Goal: Information Seeking & Learning: Check status

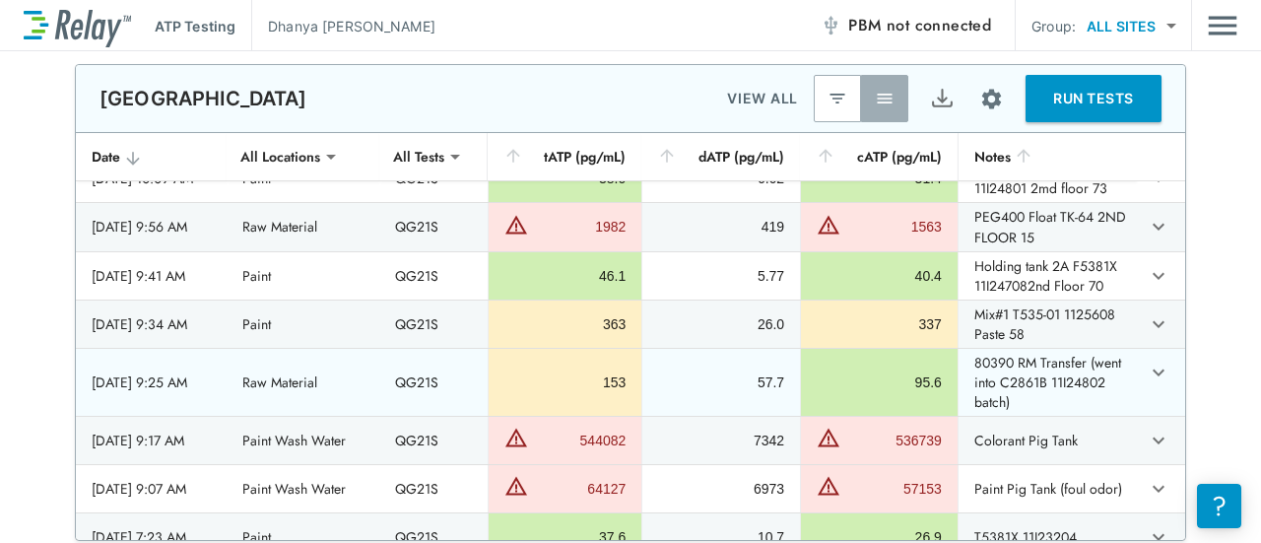
scroll to position [1577, 0]
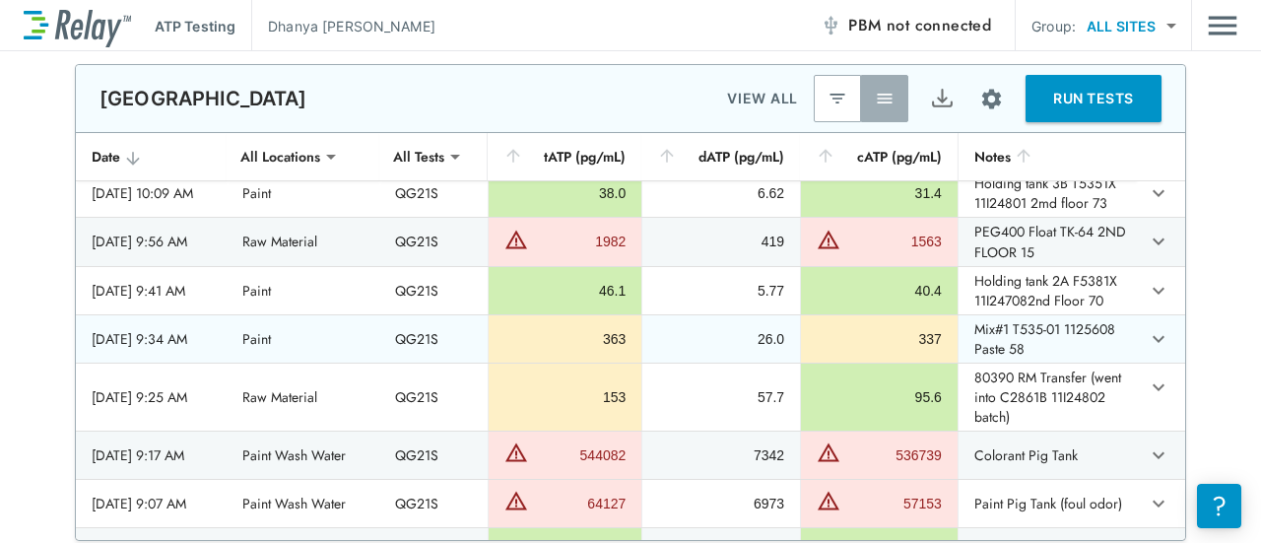
click at [838, 332] on div "337" at bounding box center [879, 339] width 125 height 20
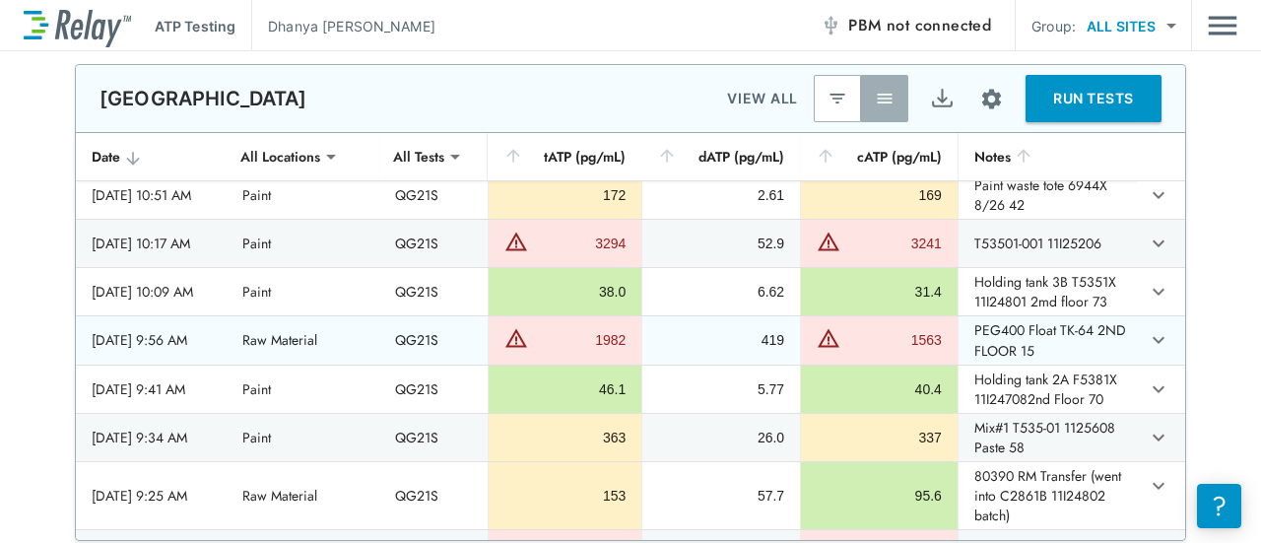
click at [1092, 320] on td "PEG400 Float TK-64 2ND FLOOR 15" at bounding box center [1047, 339] width 178 height 47
click at [579, 330] on div "1982" at bounding box center [579, 340] width 93 height 20
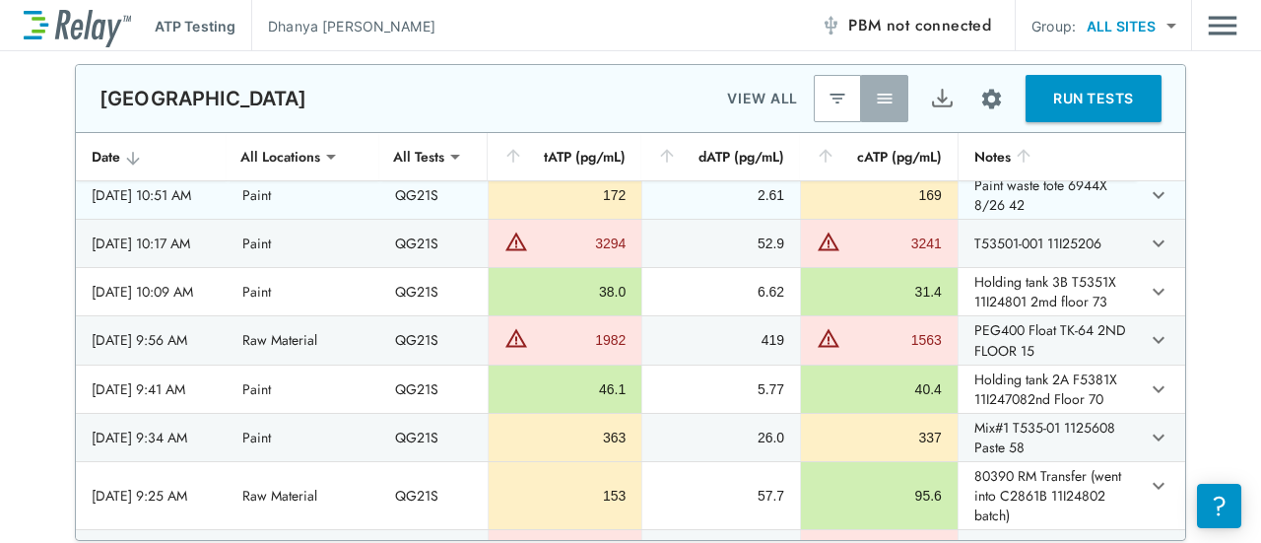
click at [484, 126] on div "Newark VIEW ALL RUN TESTS" at bounding box center [631, 98] width 1110 height 67
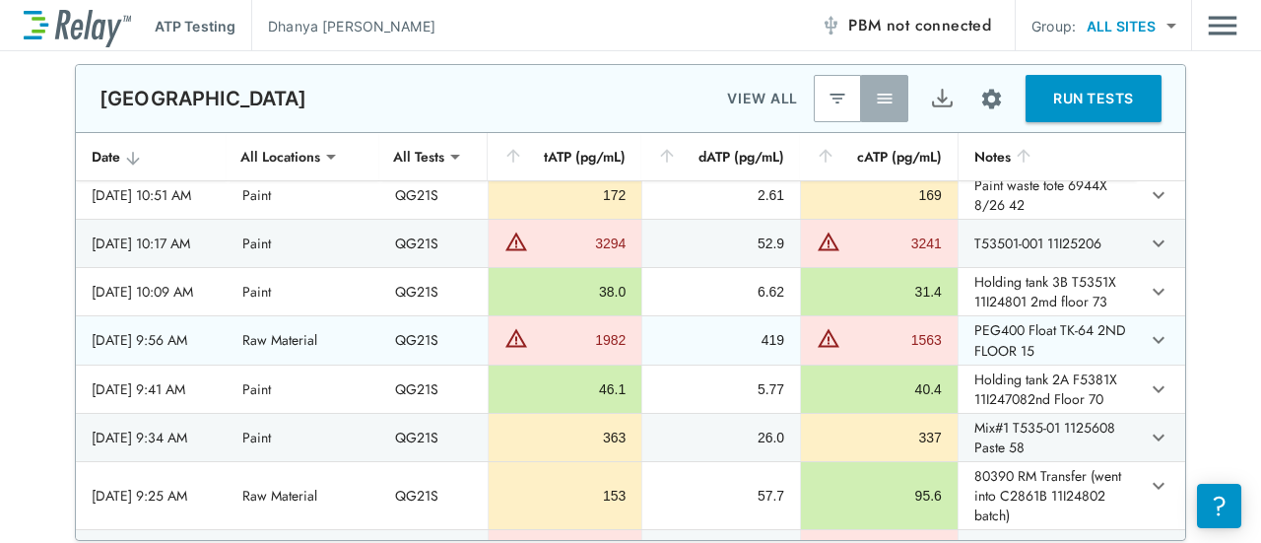
click at [1030, 332] on td "PEG400 Float TK-64 2ND FLOOR 15" at bounding box center [1047, 339] width 178 height 47
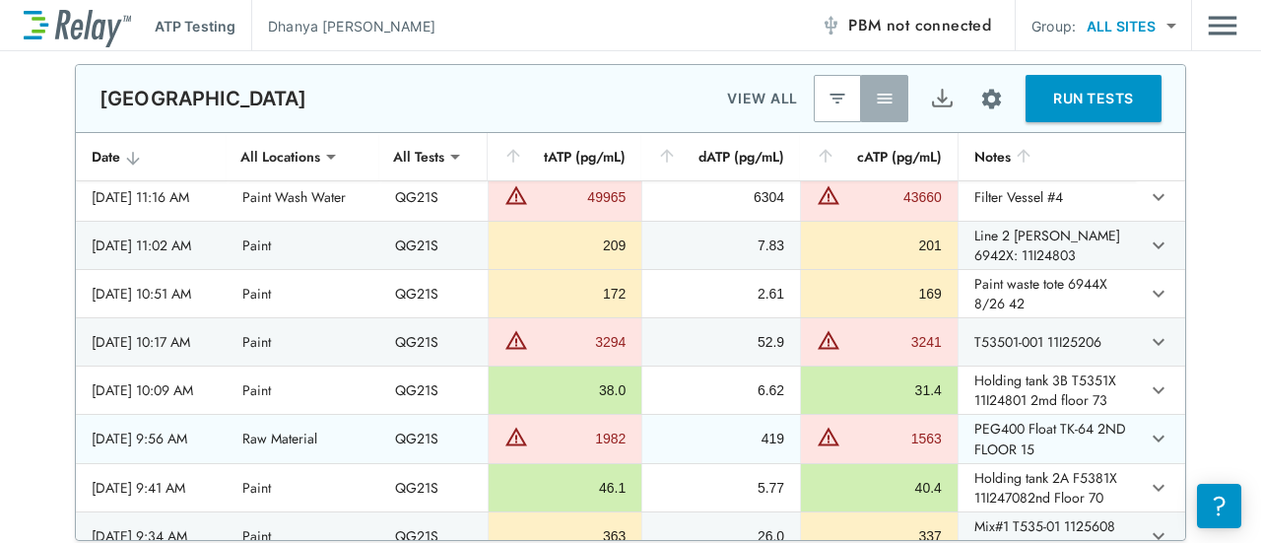
scroll to position [1281, 0]
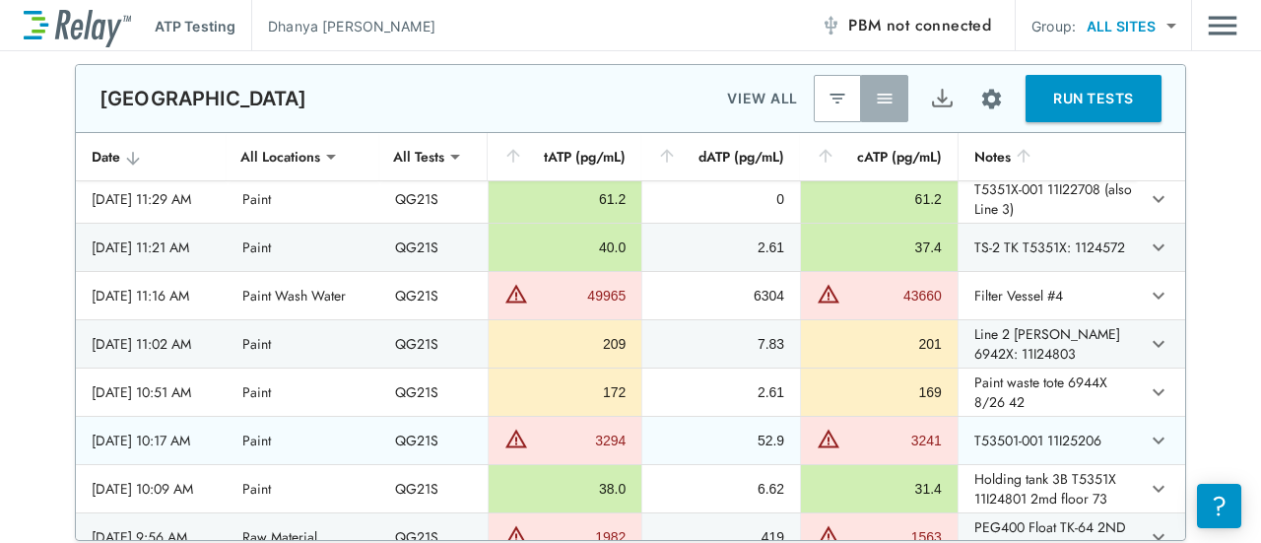
click at [1109, 433] on td "T53501-001 11I25206" at bounding box center [1047, 440] width 178 height 47
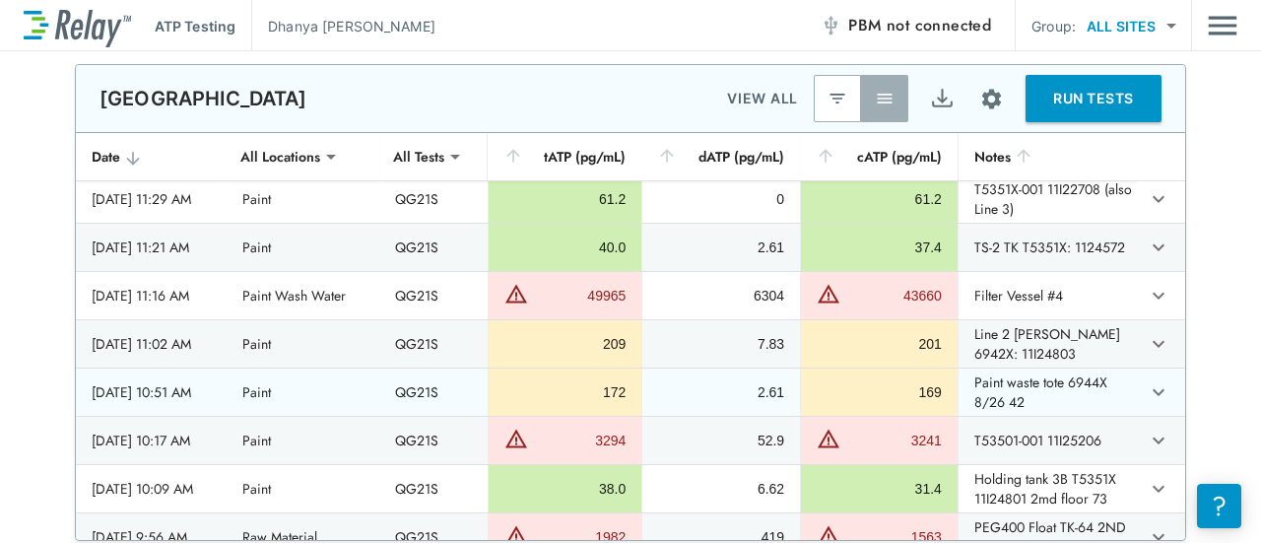
click at [1051, 381] on td "Paint waste tote 6944X 8/26 42" at bounding box center [1047, 392] width 178 height 47
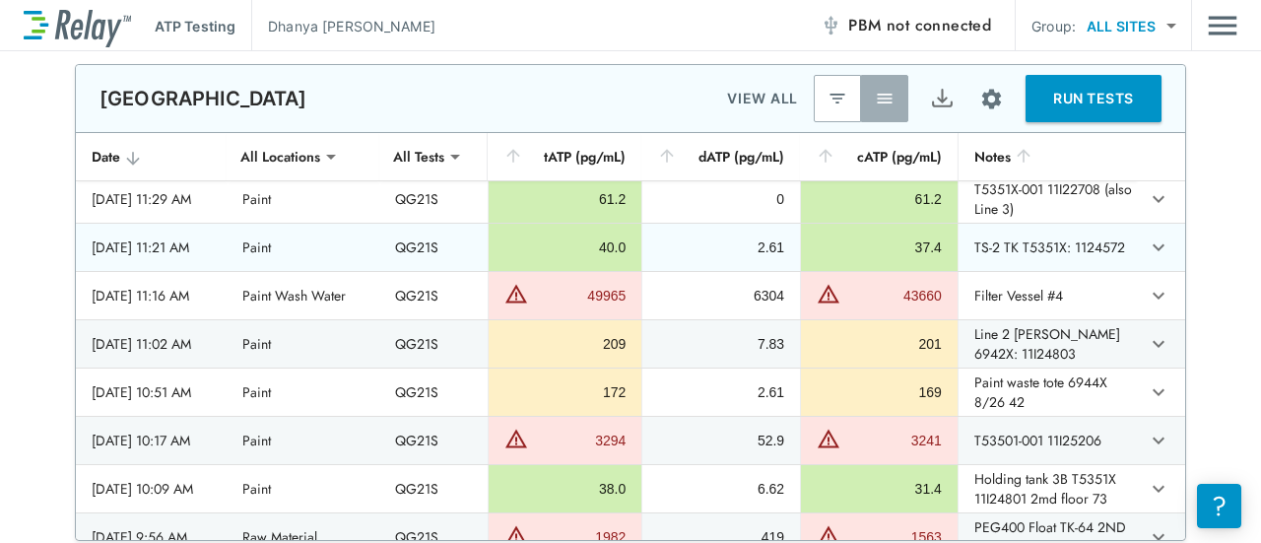
click at [1063, 240] on td "TS-2 TK T5351X: 1124572" at bounding box center [1047, 247] width 178 height 47
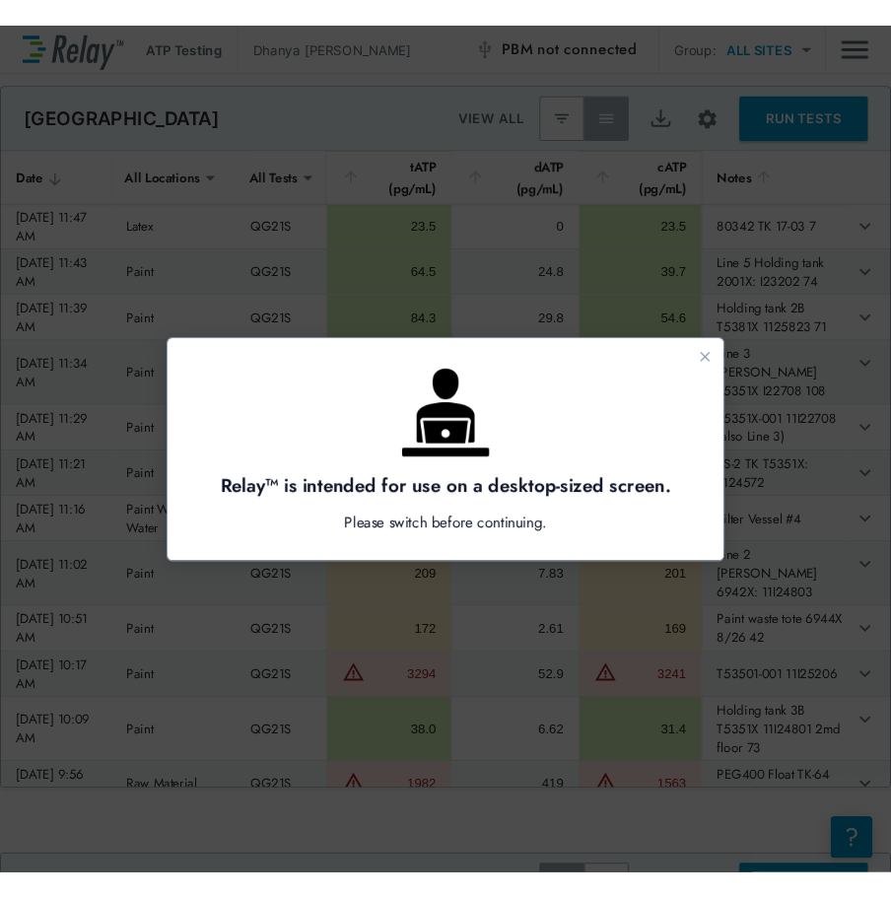
scroll to position [0, 0]
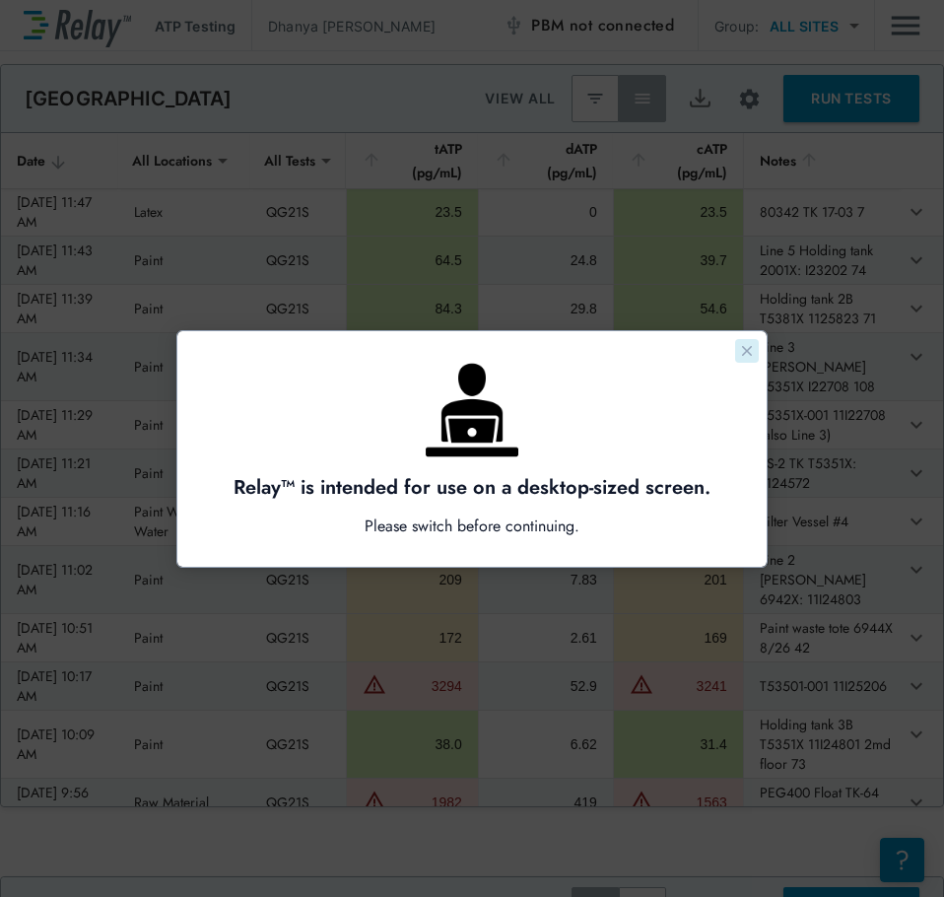
click at [752, 344] on icon "Close guide" at bounding box center [747, 351] width 16 height 16
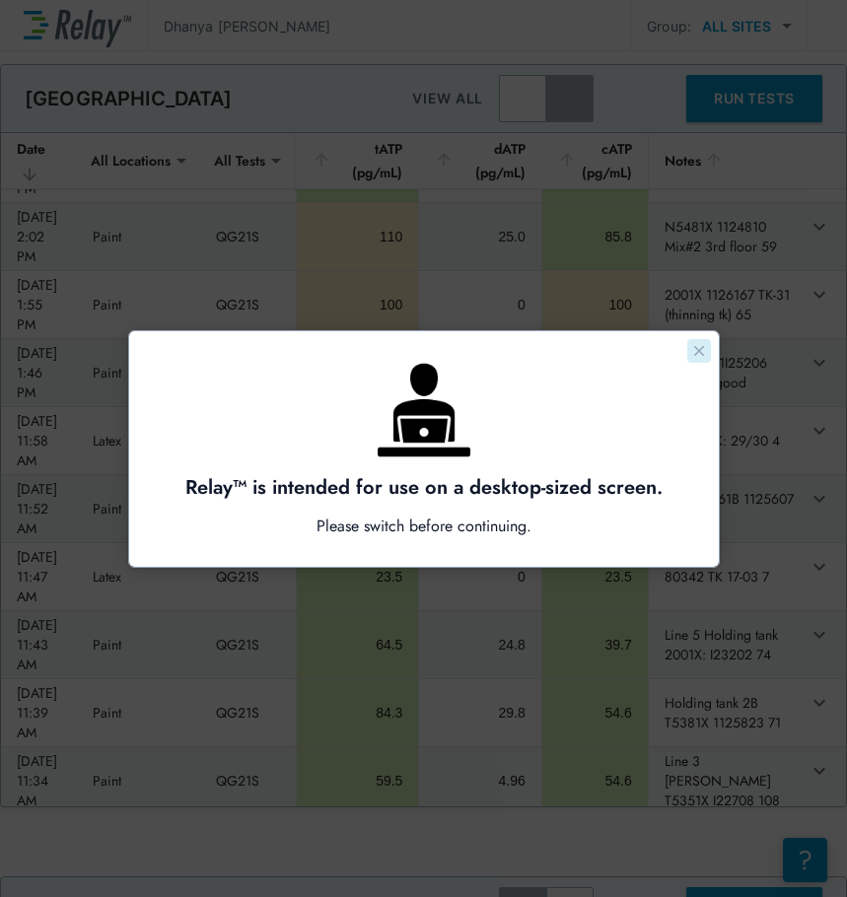
click at [698, 346] on icon "Close guide" at bounding box center [699, 351] width 16 height 16
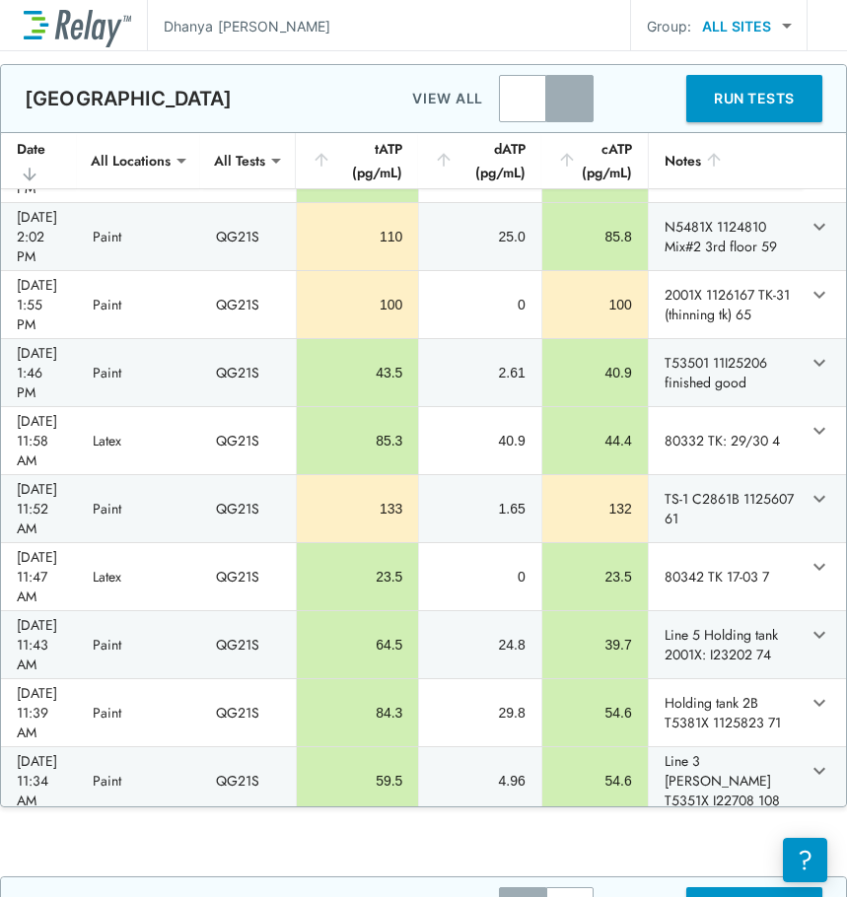
scroll to position [1045, 0]
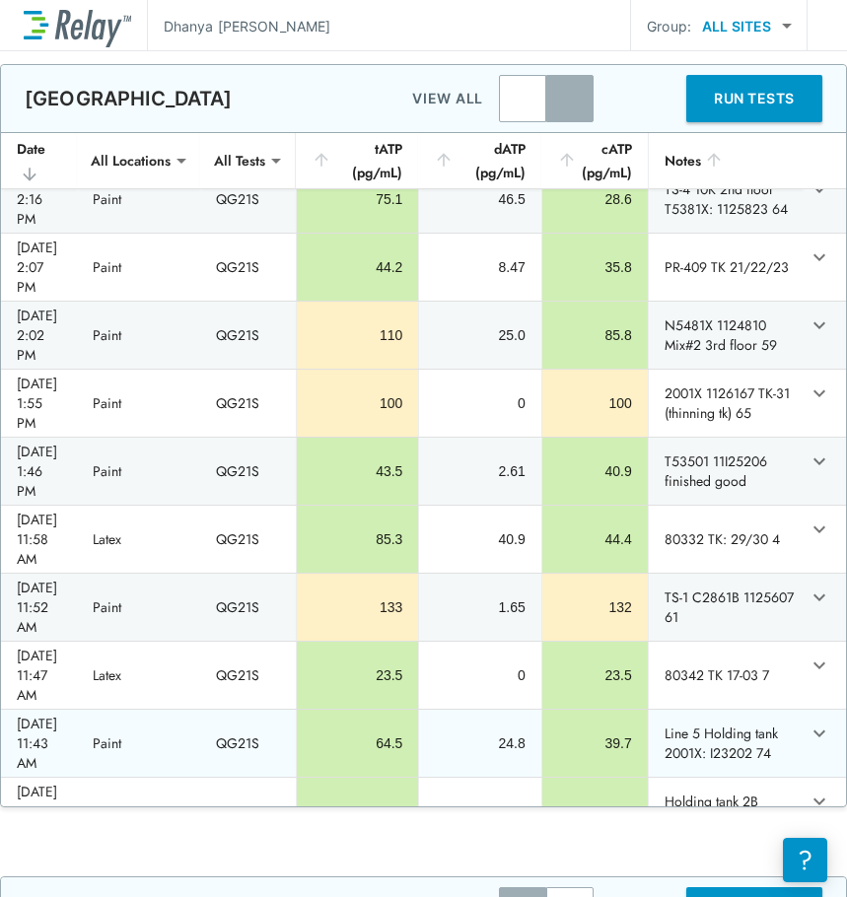
click at [732, 542] on td "Line 5 Holding tank 2001X: I23202 74" at bounding box center [724, 743] width 155 height 67
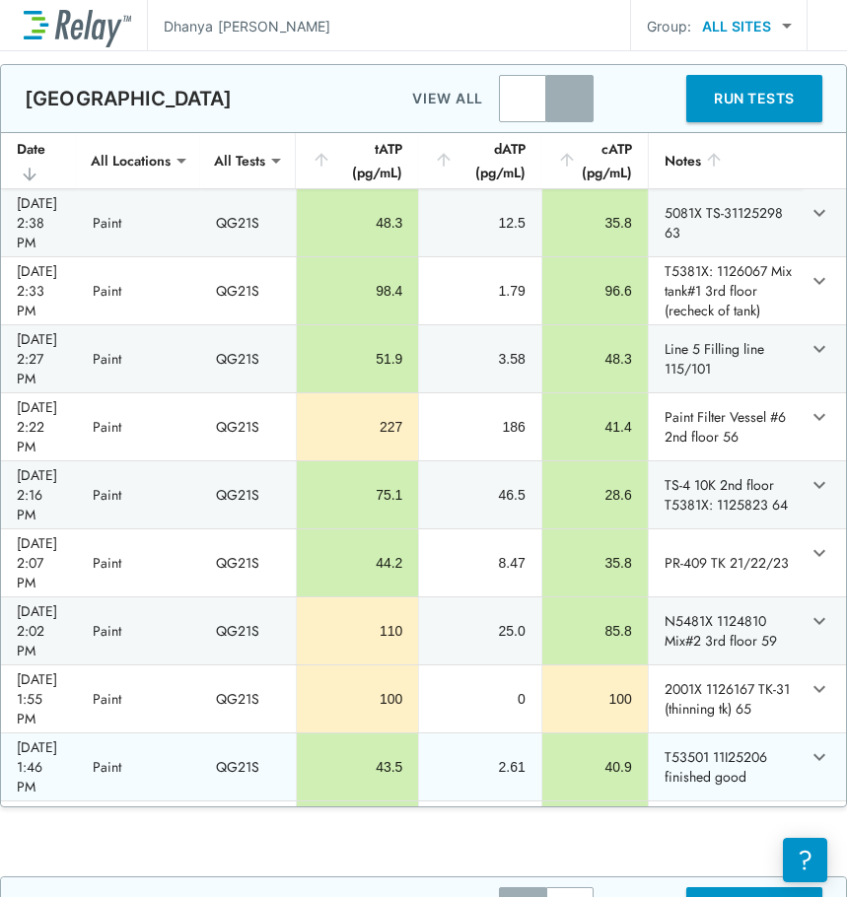
scroll to position [650, 0]
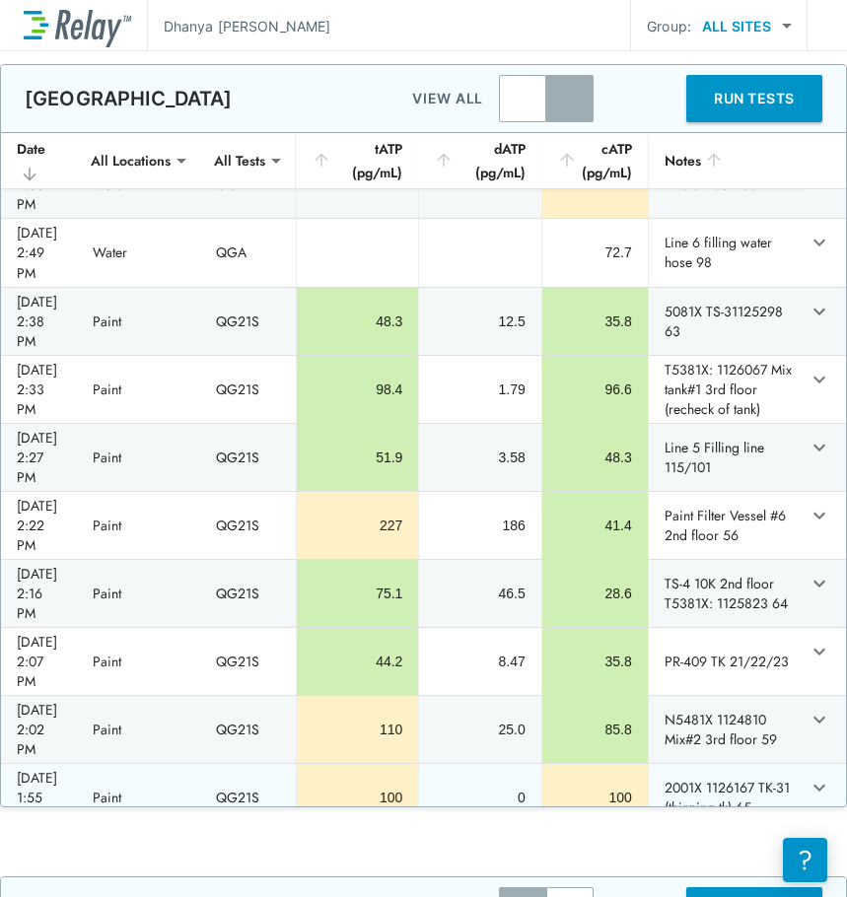
click at [576, 542] on td "100" at bounding box center [594, 797] width 106 height 67
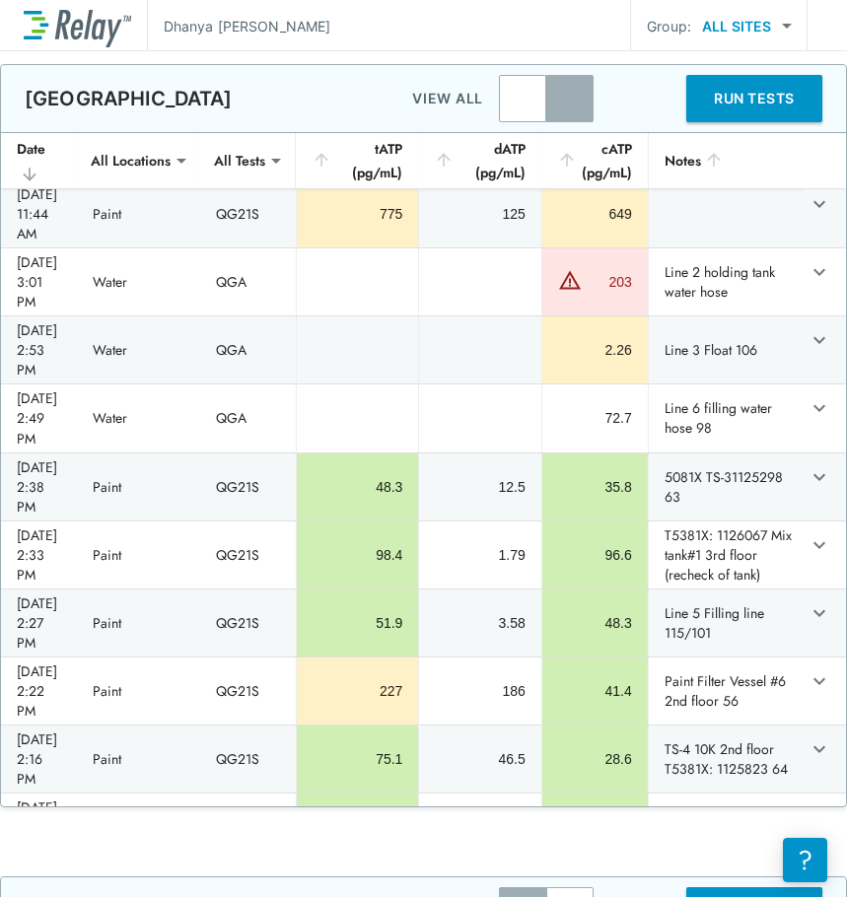
scroll to position [453, 0]
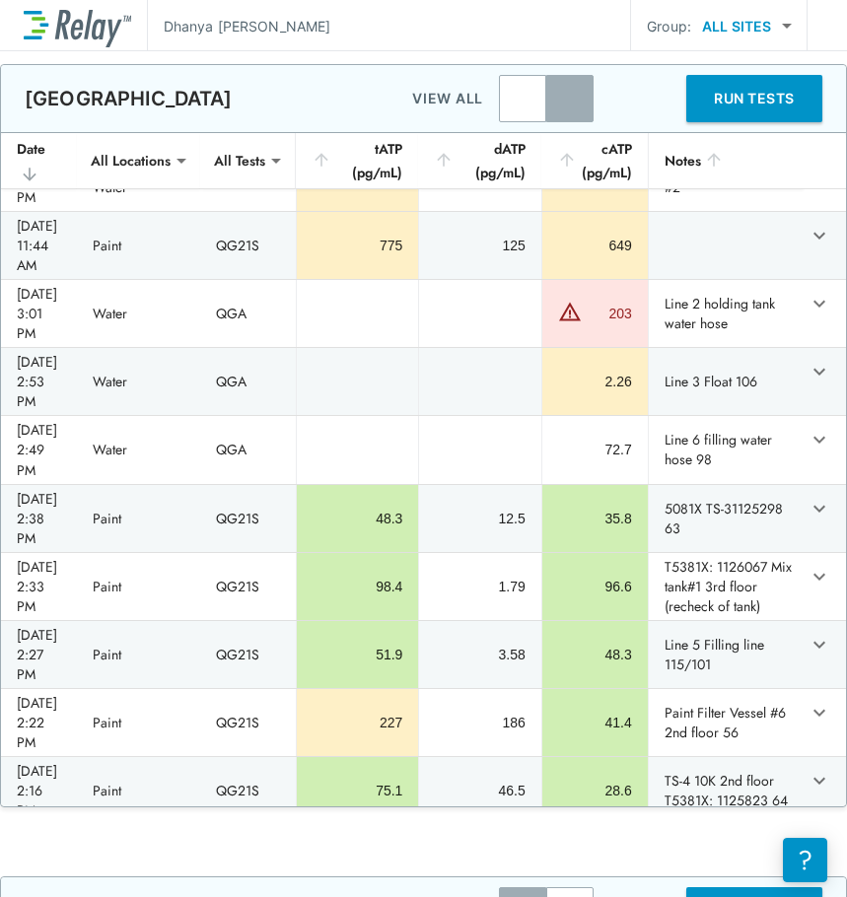
click at [713, 542] on td "sticky table" at bounding box center [423, 892] width 845 height 1
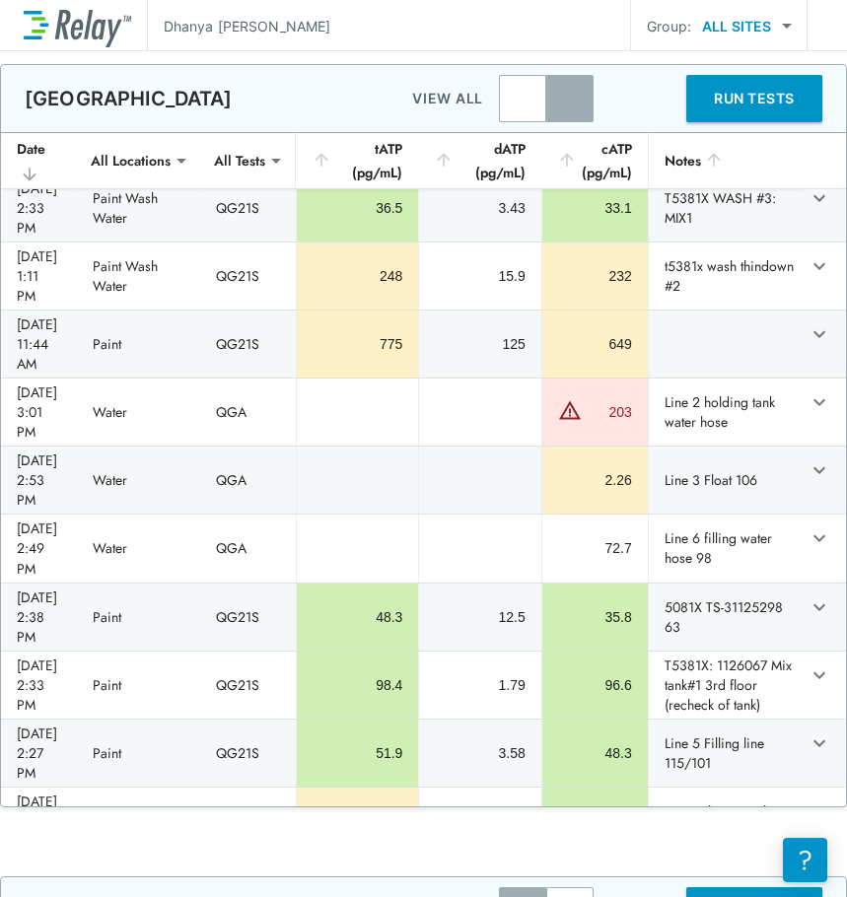
scroll to position [256, 0]
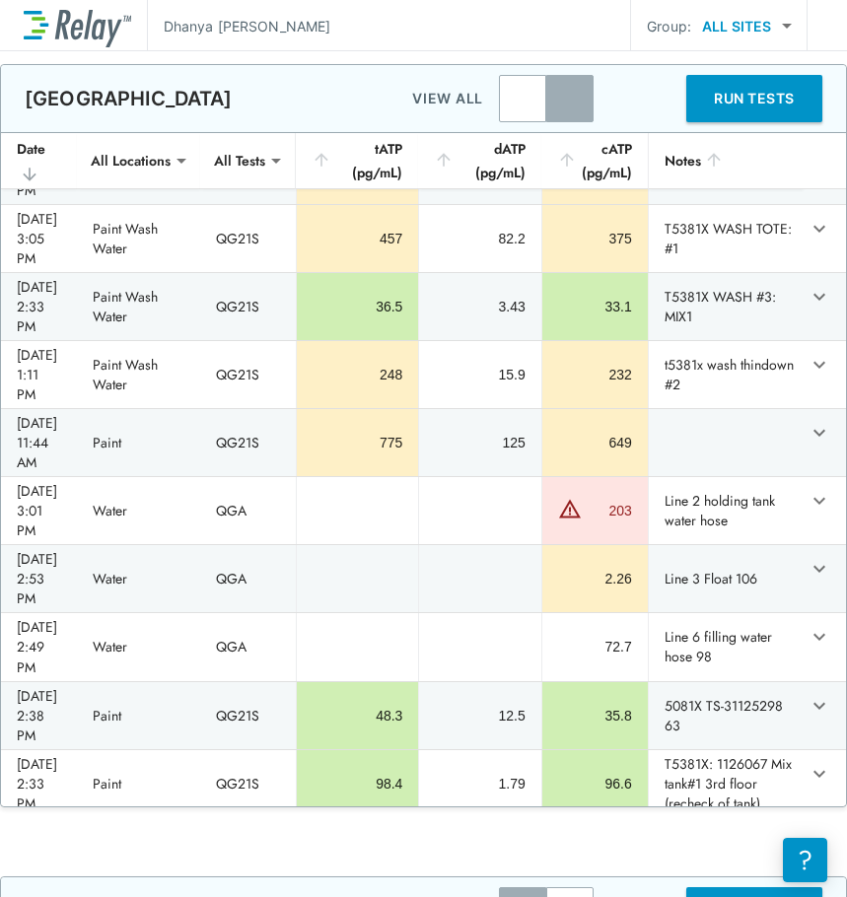
click at [726, 542] on td "Line 5 Filling line 115/101" at bounding box center [724, 851] width 155 height 67
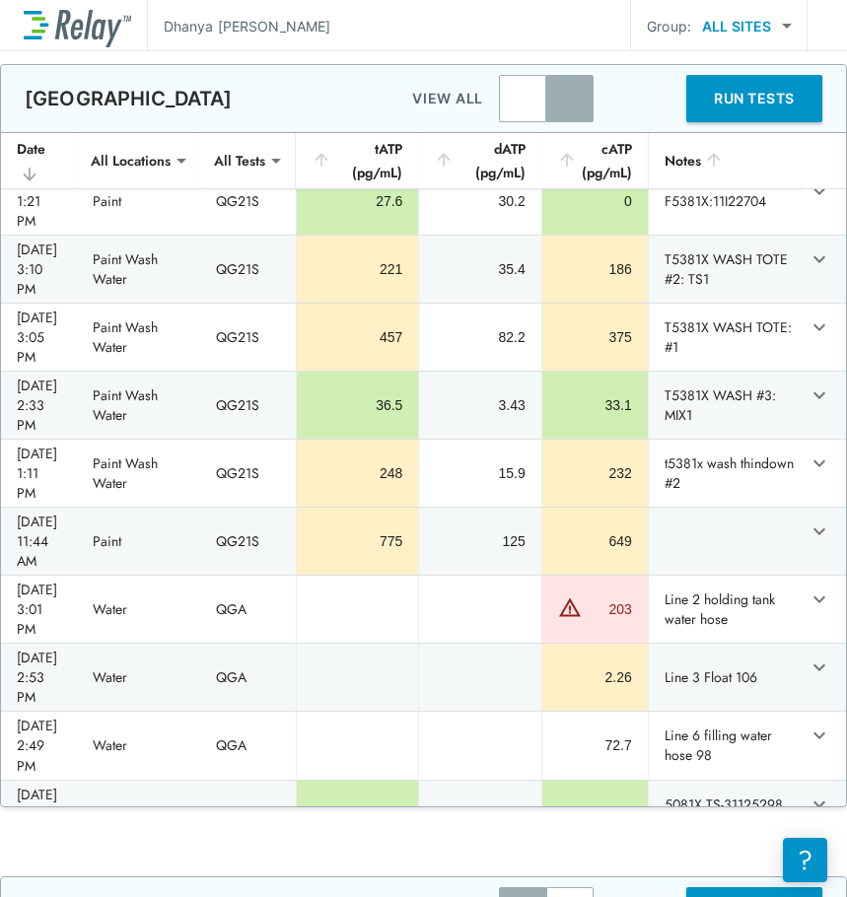
scroll to position [1431, 0]
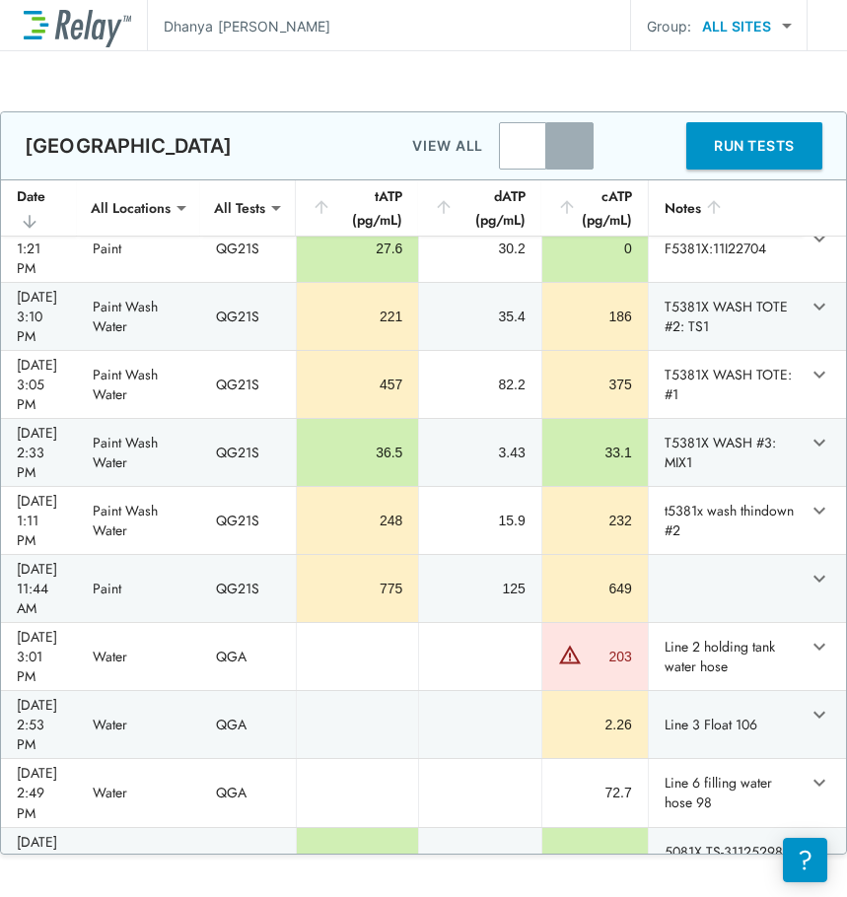
click at [753, 542] on td "5081X TS-31125298 63" at bounding box center [724, 861] width 155 height 67
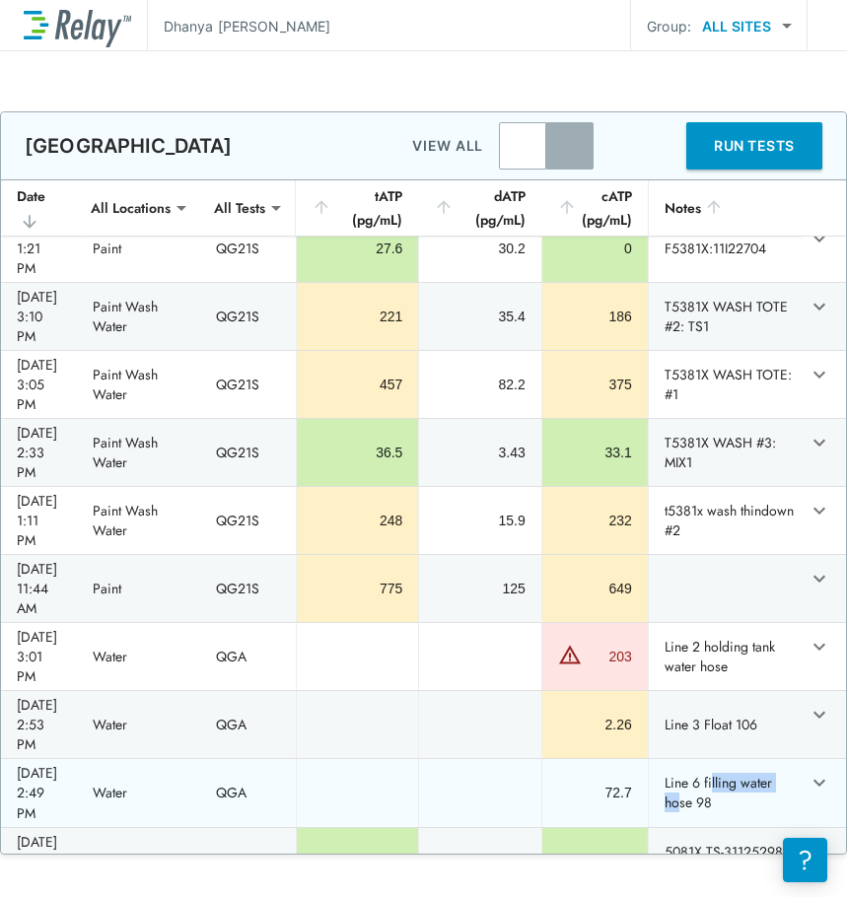
drag, startPoint x: 741, startPoint y: 578, endPoint x: 741, endPoint y: 601, distance: 22.7
click at [741, 542] on td "Line 6 filling water hose 98" at bounding box center [724, 792] width 155 height 67
click at [743, 542] on td "Line 6 filling water hose 98" at bounding box center [724, 792] width 155 height 67
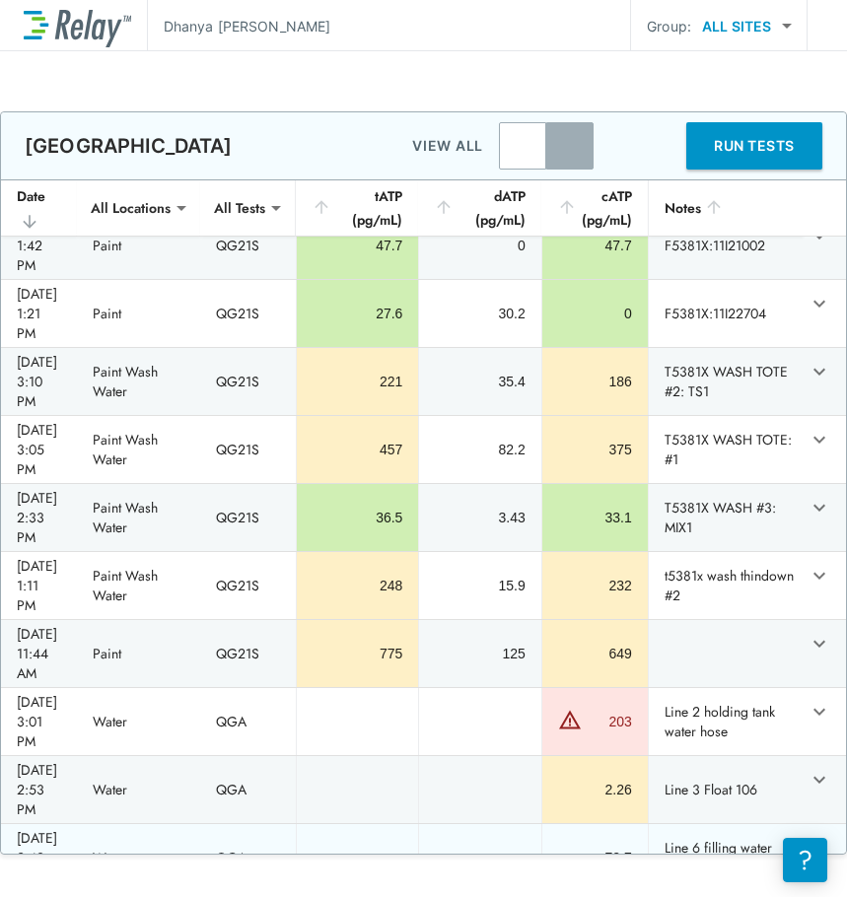
scroll to position [59, 0]
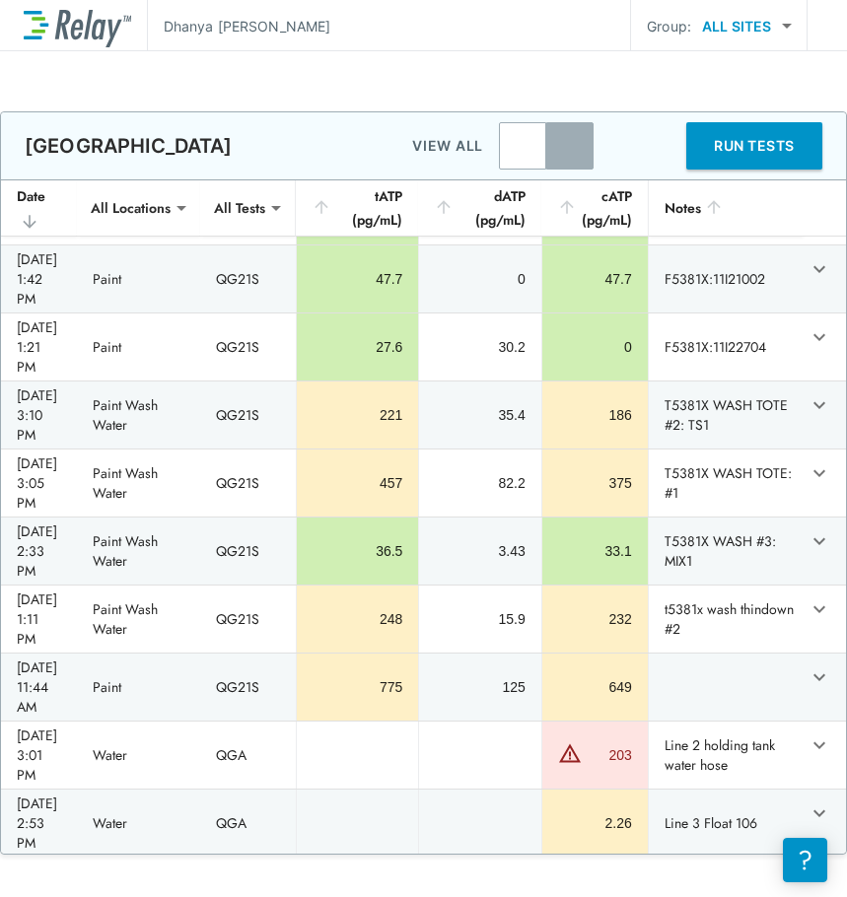
drag, startPoint x: 730, startPoint y: 818, endPoint x: 780, endPoint y: 753, distance: 82.2
click at [758, 542] on td "Line 6 filling water hose 98" at bounding box center [724, 890] width 155 height 67
